Goal: Find specific page/section: Find specific page/section

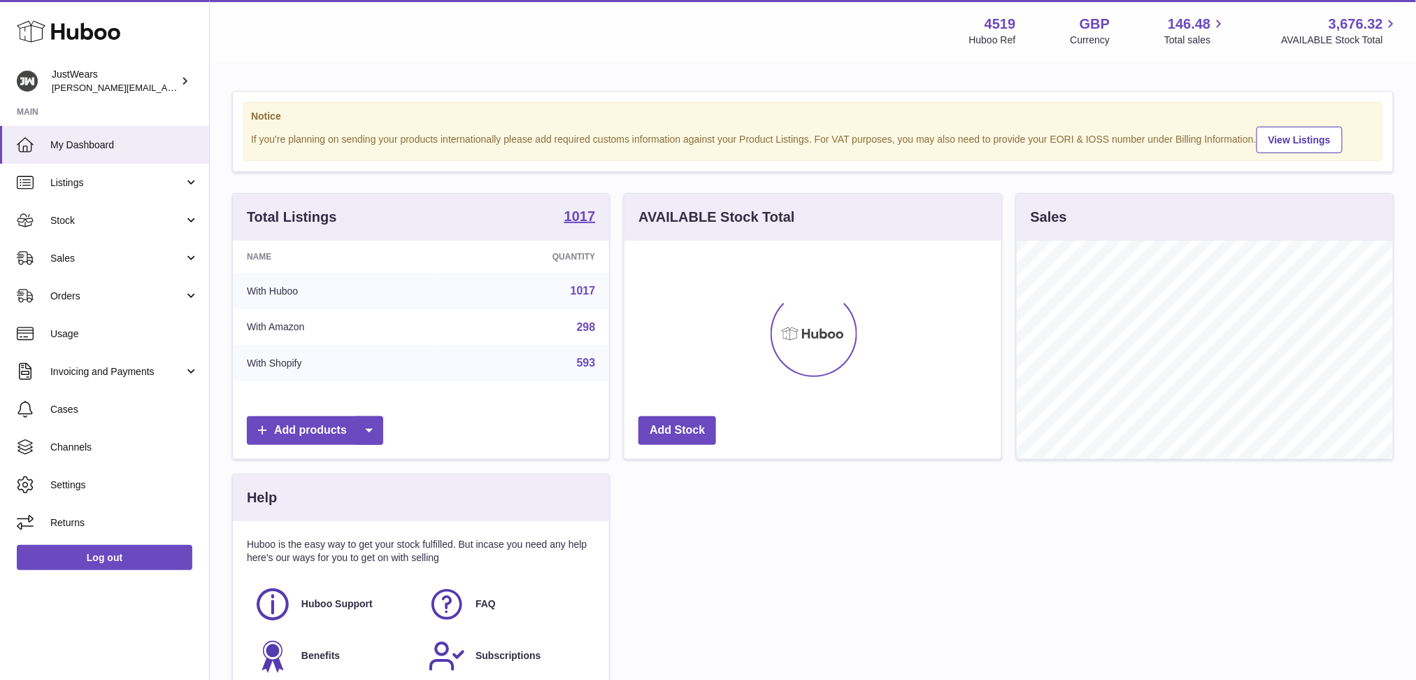
scroll to position [218, 376]
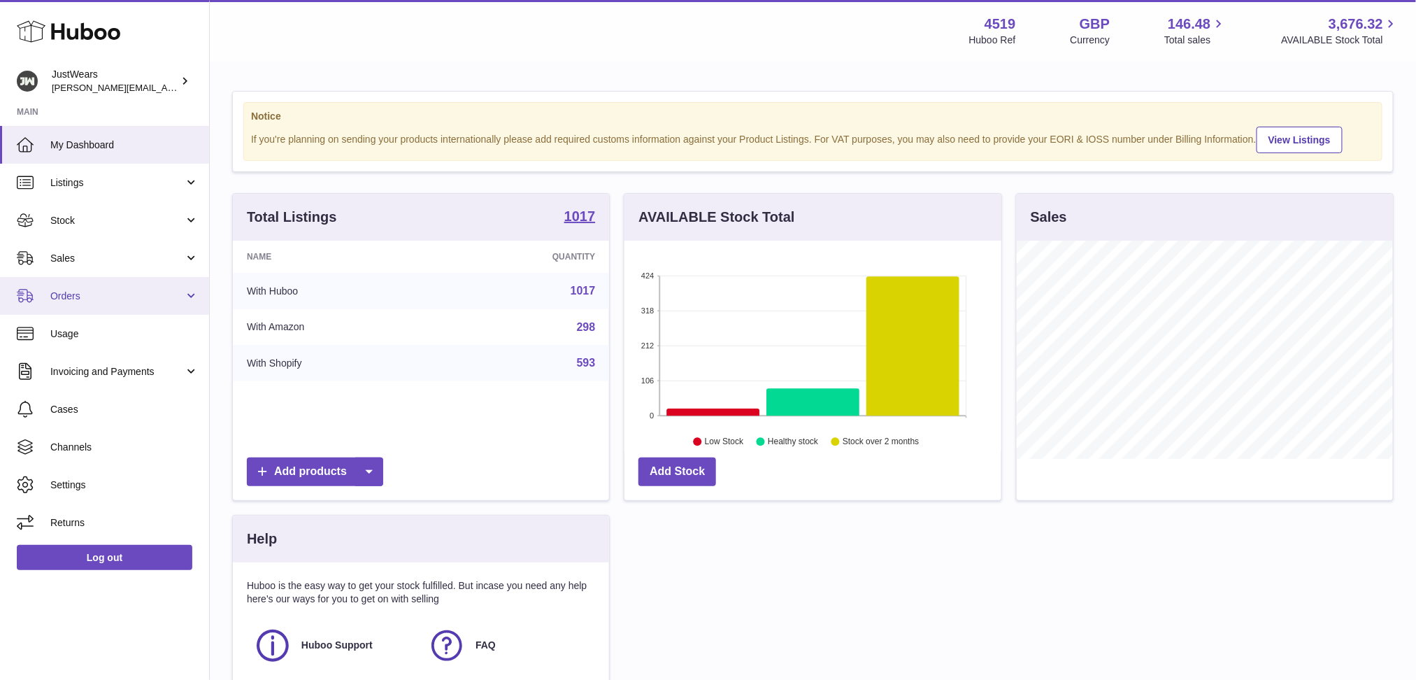
click at [192, 291] on link "Orders" at bounding box center [104, 296] width 209 height 38
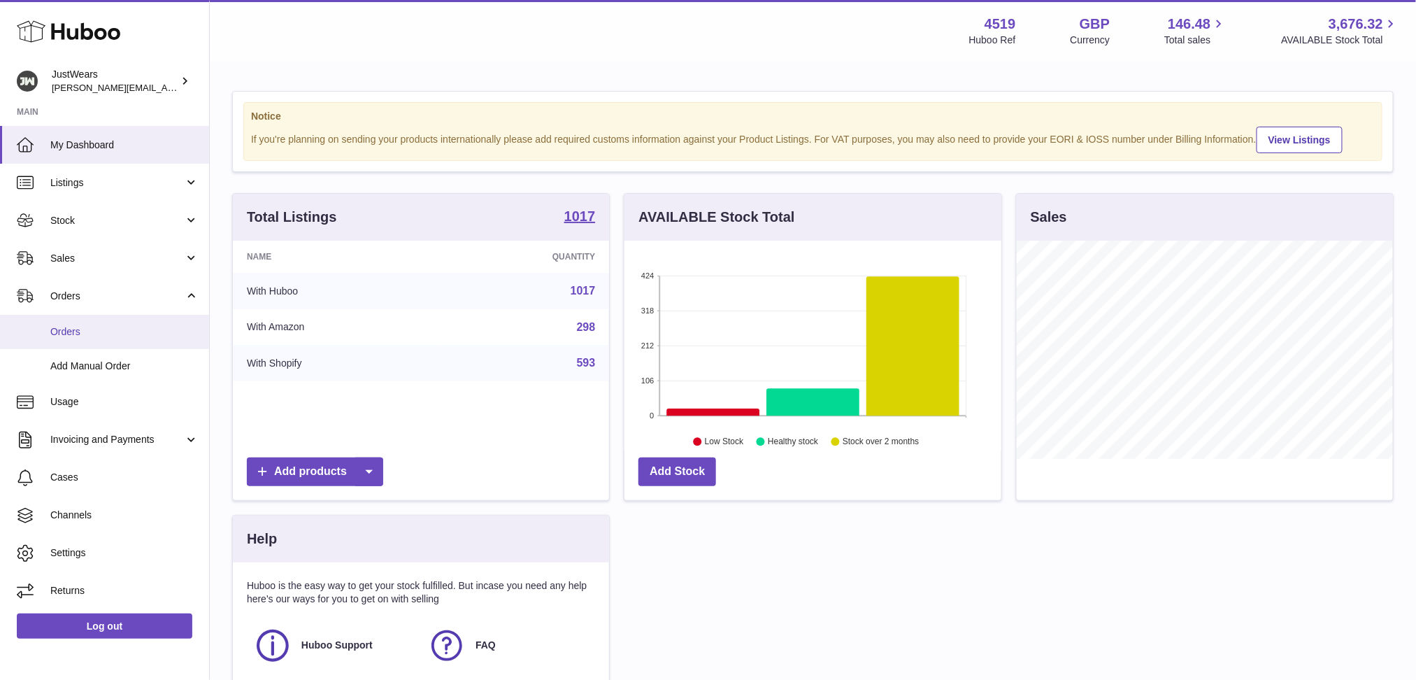
click at [150, 323] on link "Orders" at bounding box center [104, 332] width 209 height 34
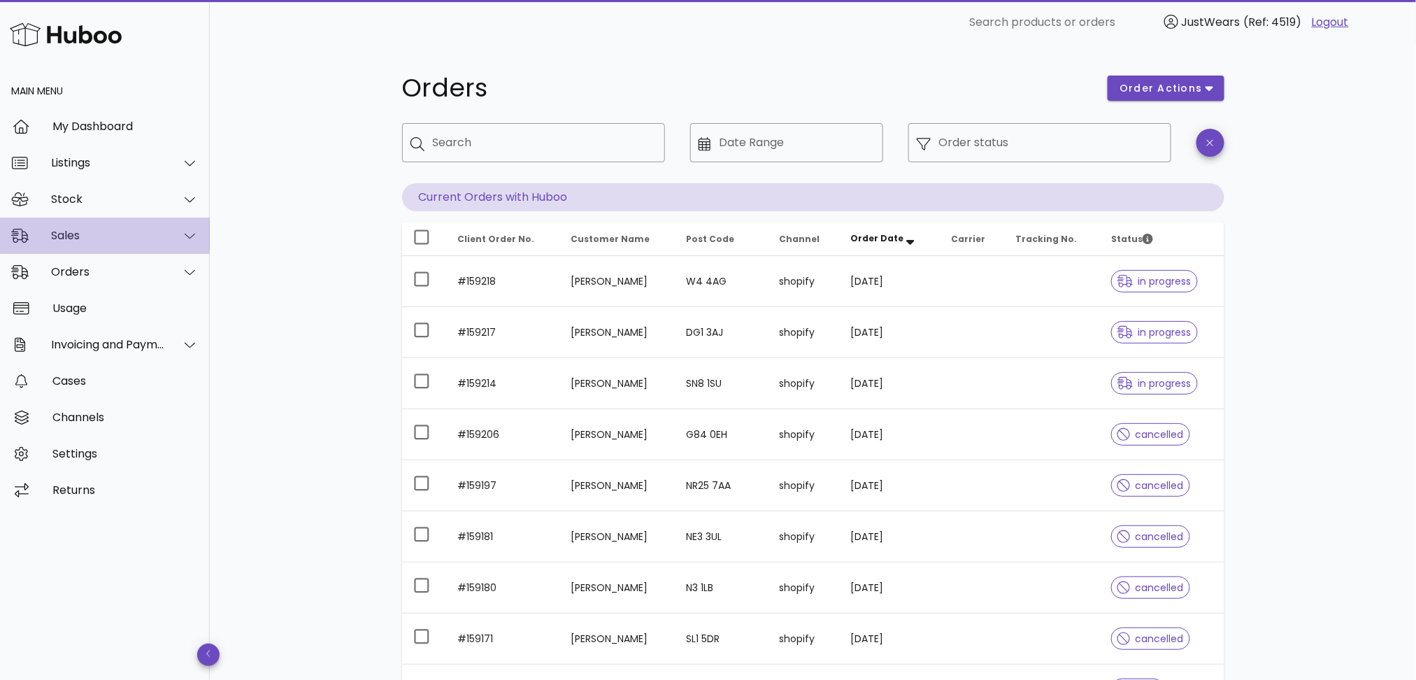
click at [184, 243] on div at bounding box center [182, 235] width 34 height 35
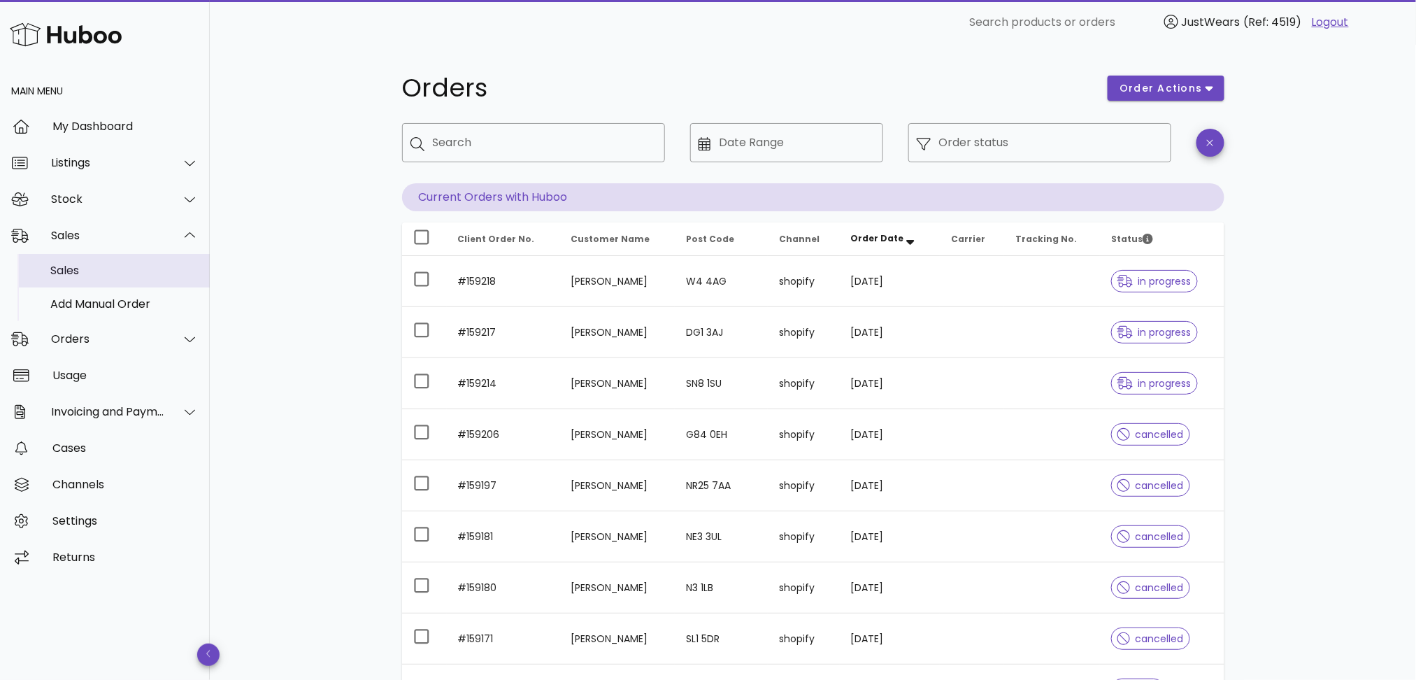
click at [135, 274] on div "Sales" at bounding box center [124, 270] width 148 height 13
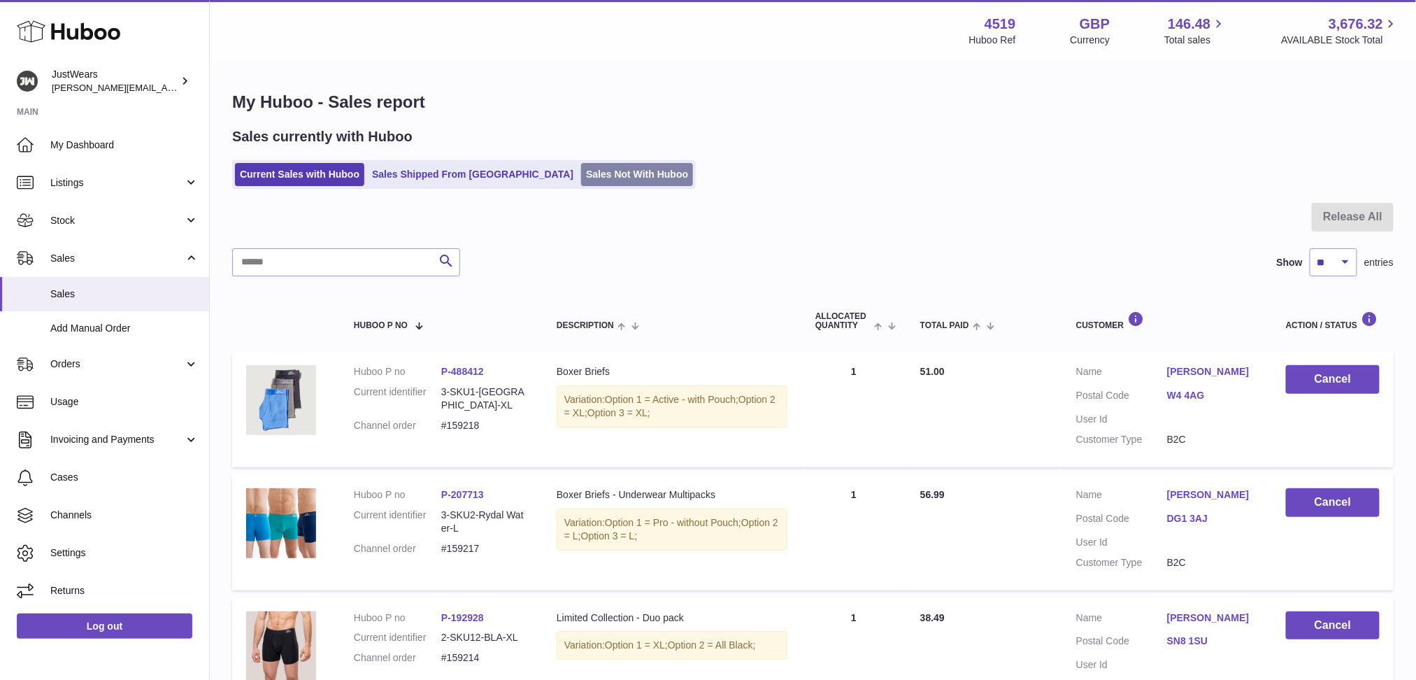
click at [581, 176] on link "Sales Not With Huboo" at bounding box center [637, 174] width 112 height 23
